Goal: Transaction & Acquisition: Purchase product/service

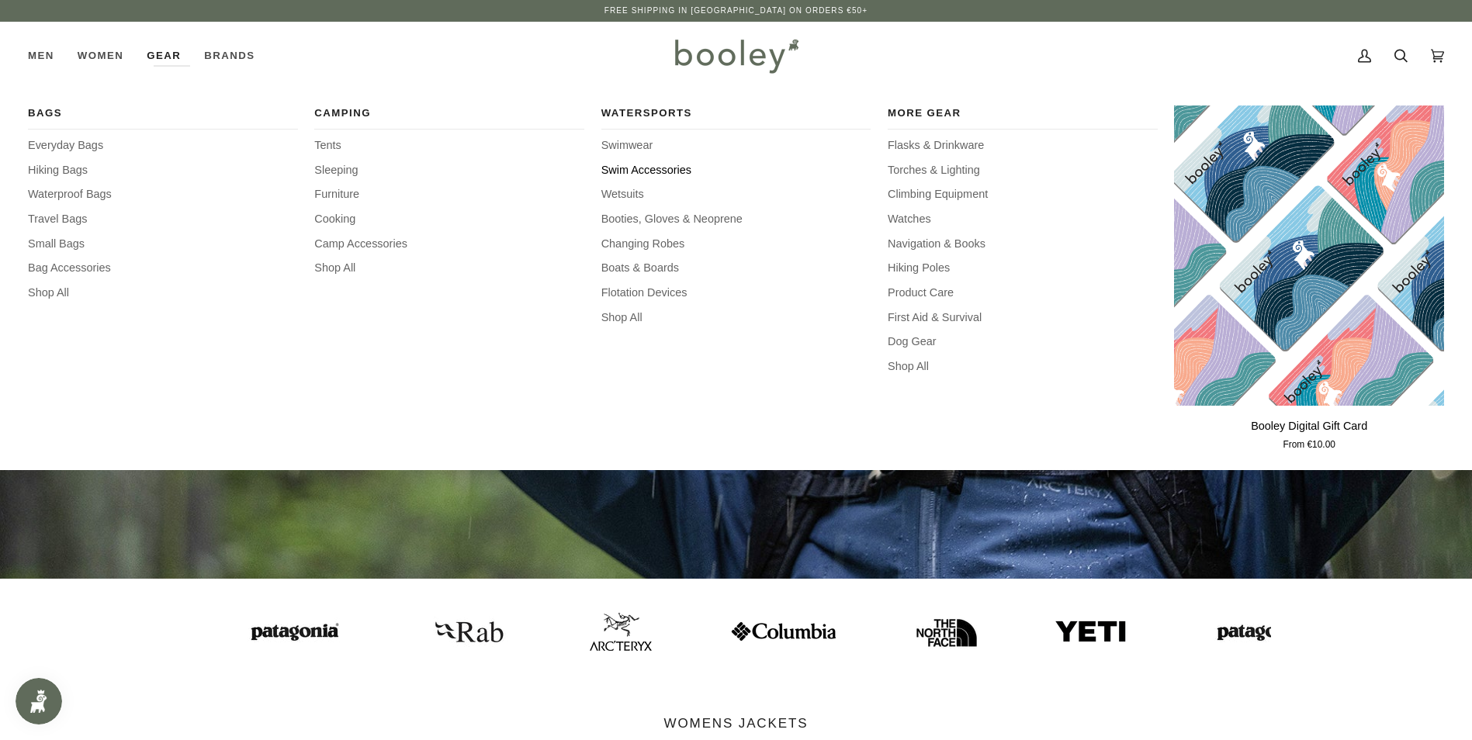
click at [628, 171] on span "Swim Accessories" at bounding box center [736, 170] width 270 height 17
click at [629, 171] on span "Swim Accessories" at bounding box center [736, 170] width 270 height 17
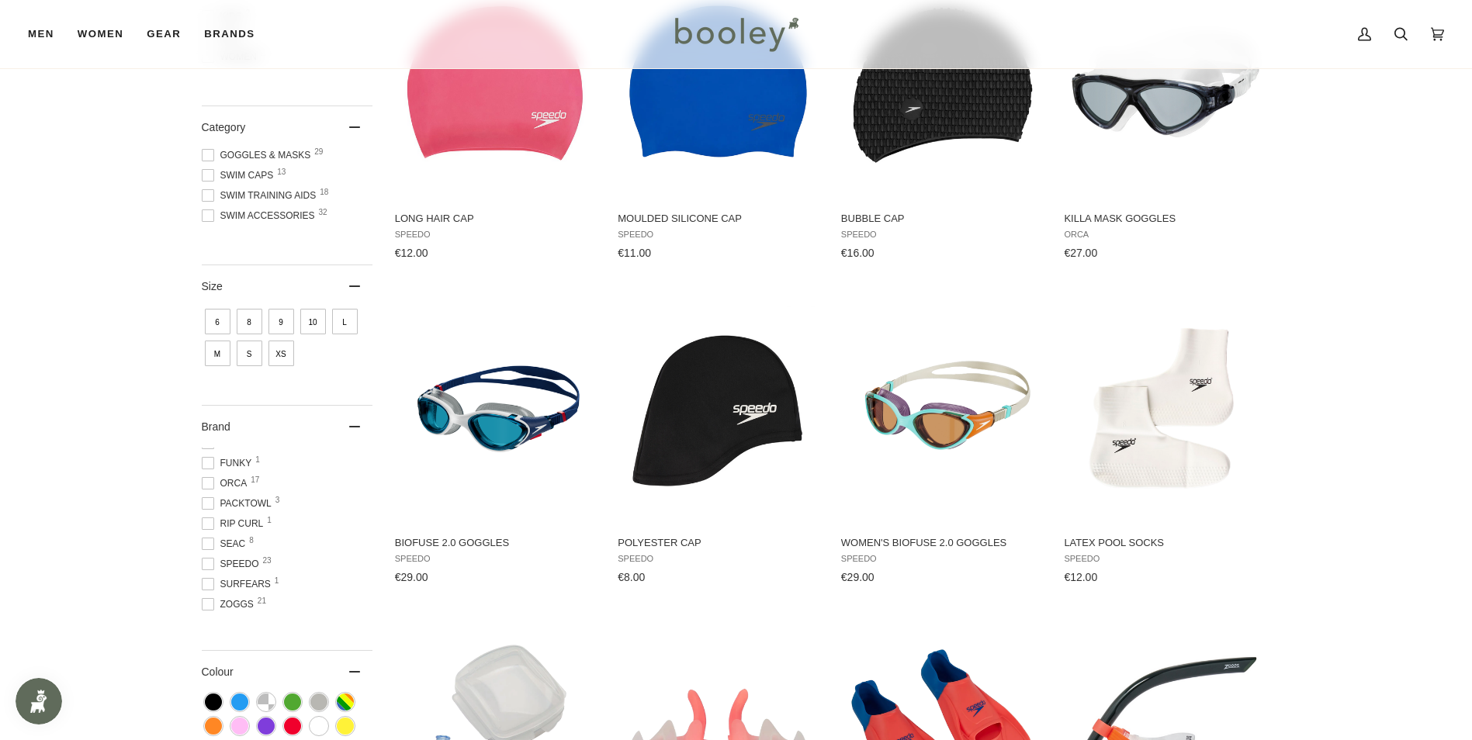
scroll to position [95, 0]
click at [208, 602] on span at bounding box center [208, 601] width 12 height 12
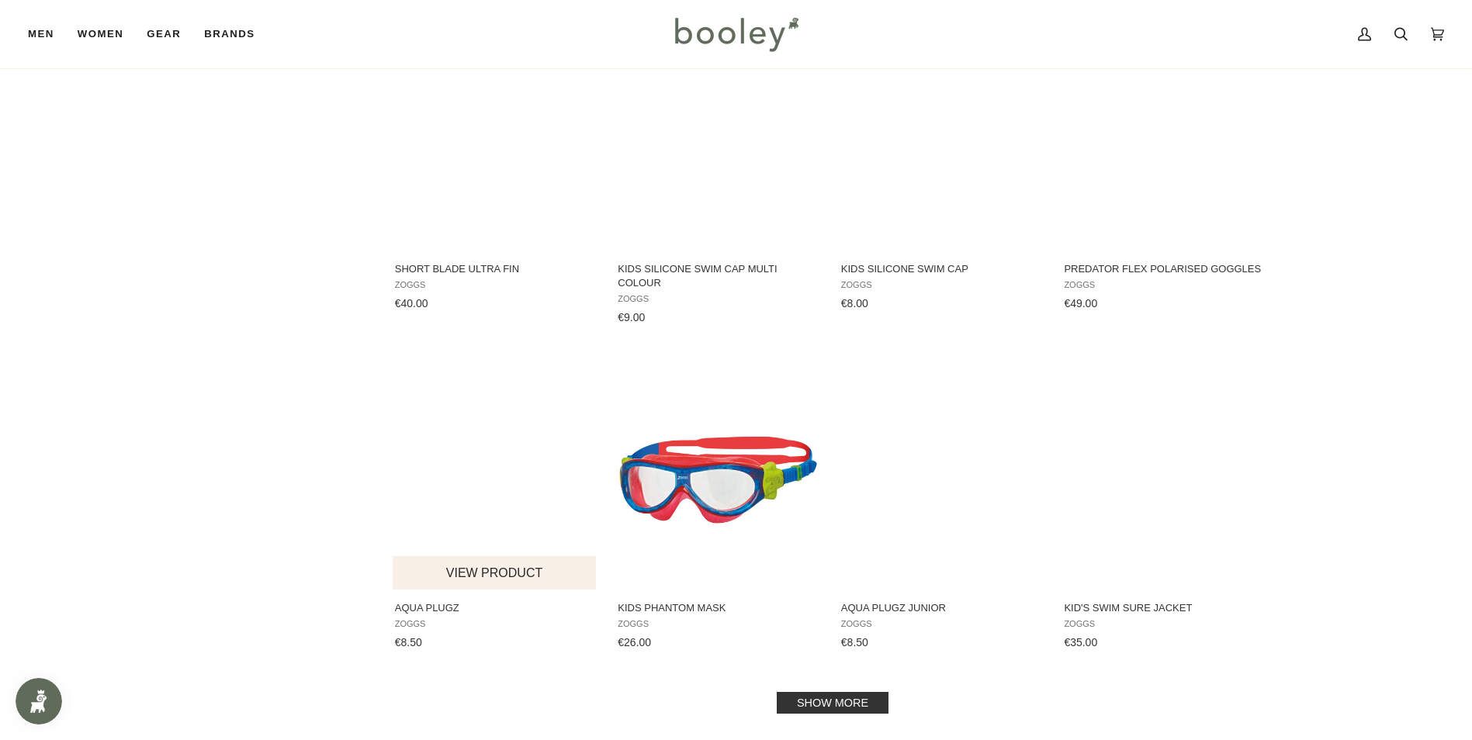
scroll to position [1344, 0]
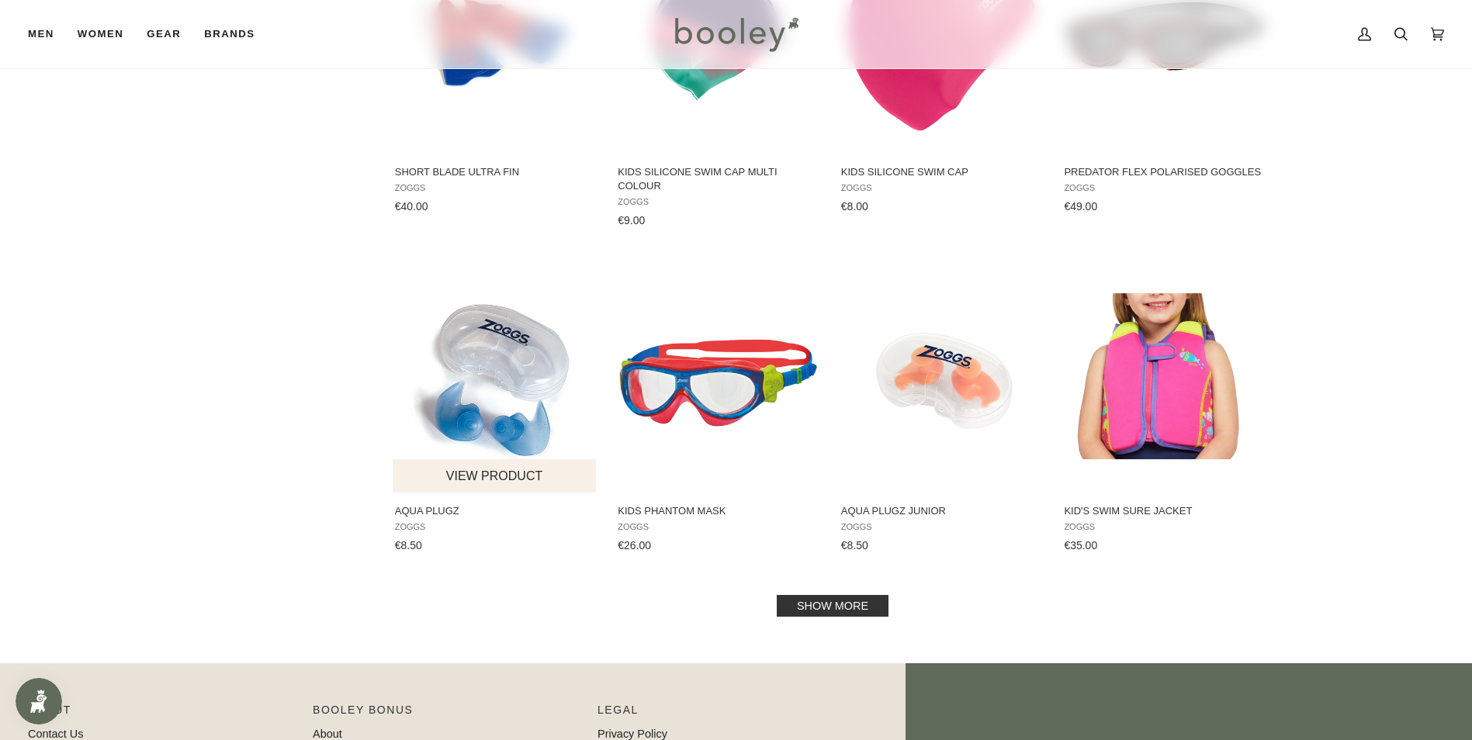
click at [439, 511] on span "Aqua Plugz" at bounding box center [495, 511] width 201 height 14
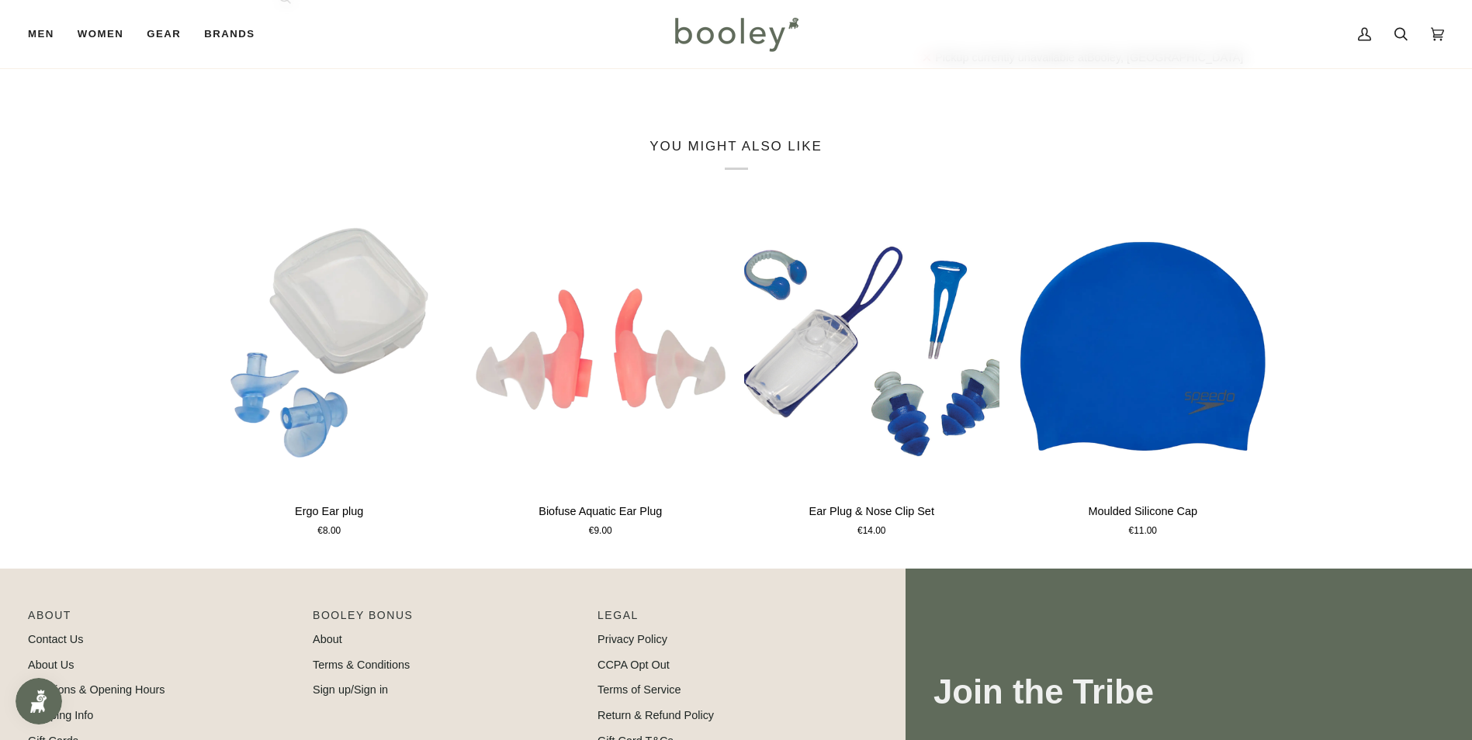
scroll to position [724, 0]
